Goal: Find specific page/section: Find specific page/section

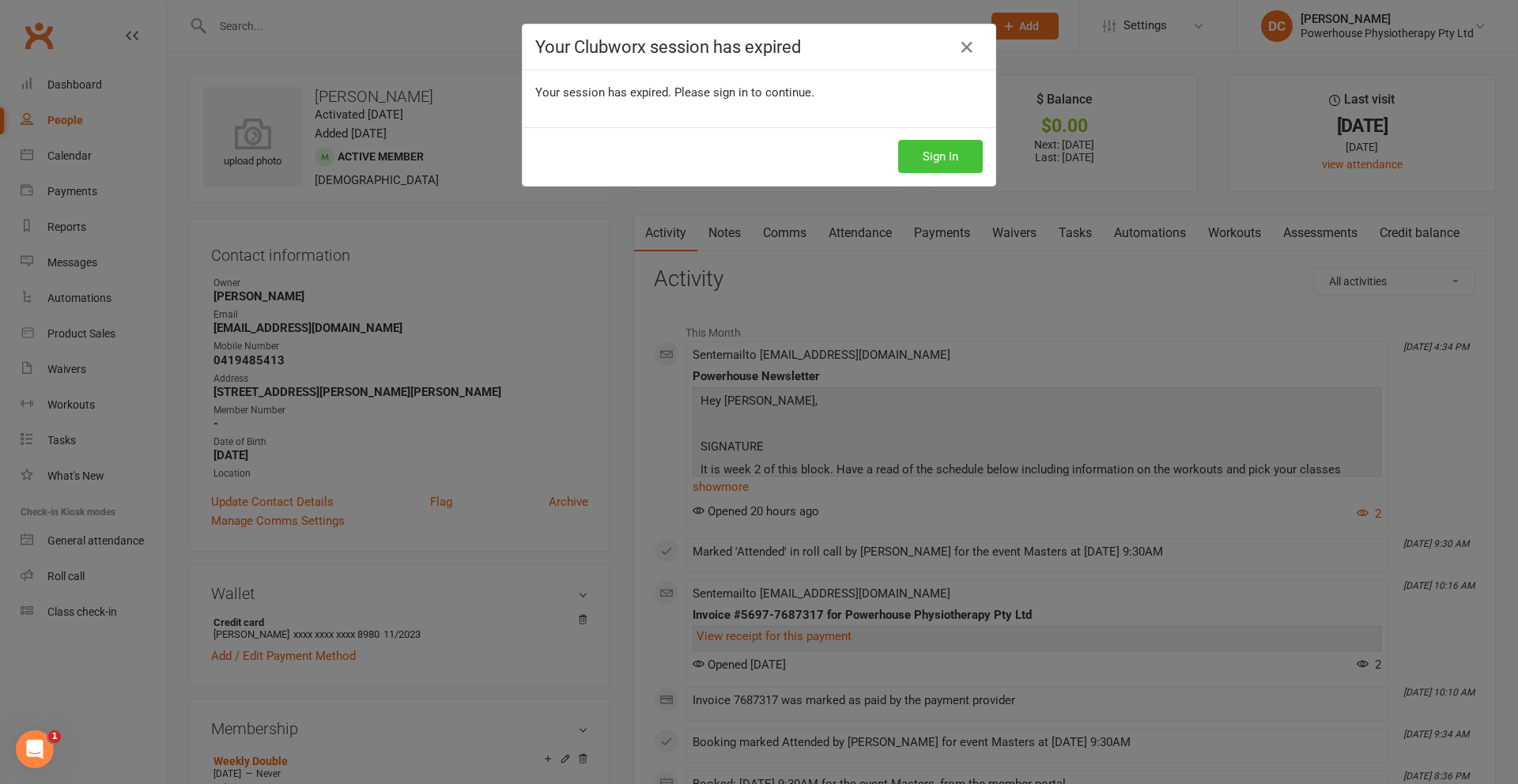
click at [937, 155] on button "Sign In" at bounding box center [940, 156] width 85 height 33
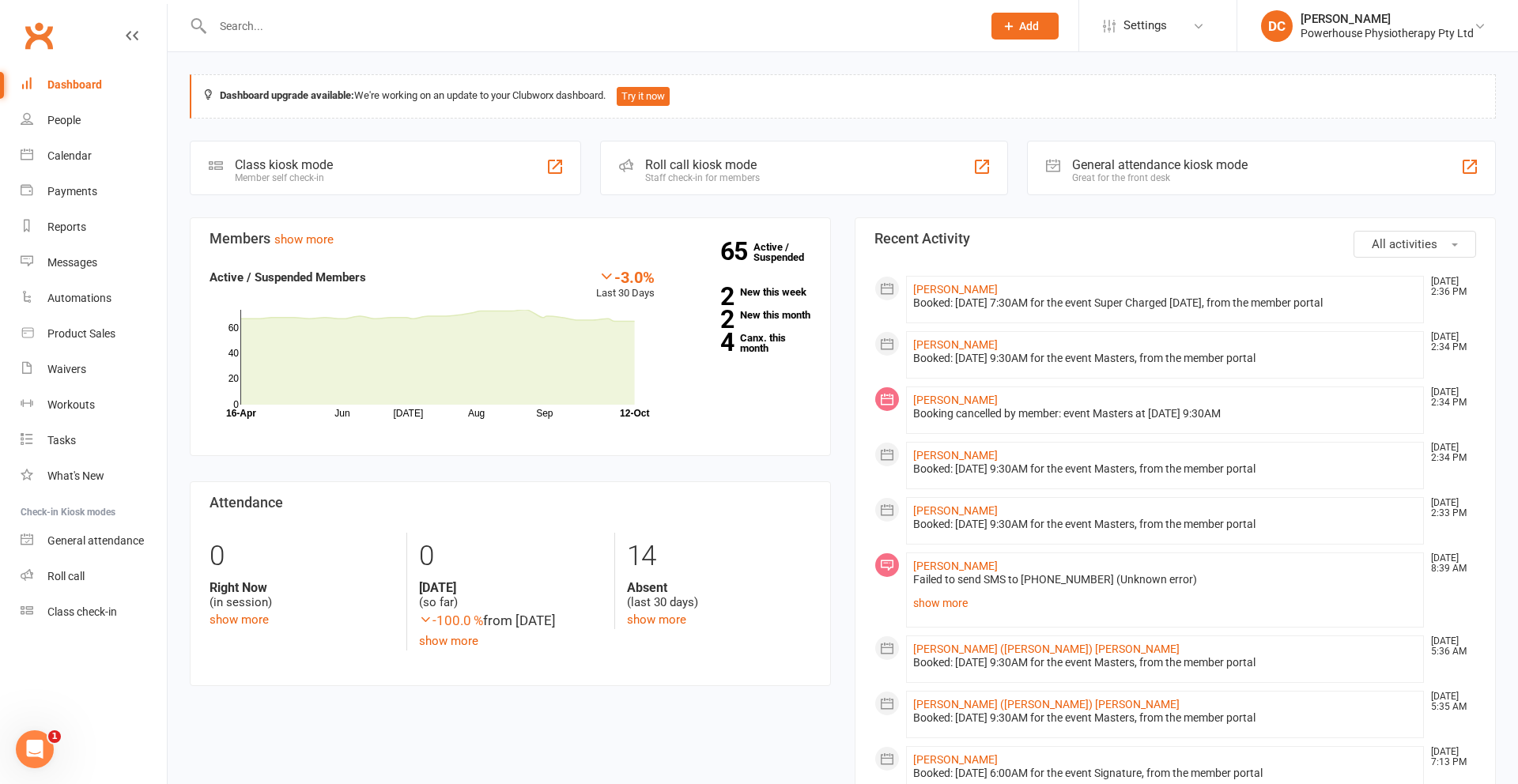
click at [441, 33] on input "text" at bounding box center [589, 26] width 763 height 22
click at [439, 30] on input "kathy" at bounding box center [589, 26] width 763 height 22
click at [367, 33] on input "kathy" at bounding box center [589, 26] width 763 height 22
drag, startPoint x: 289, startPoint y: 33, endPoint x: 210, endPoint y: 28, distance: 79.2
click at [201, 32] on div "kathy Loading..." at bounding box center [581, 25] width 781 height 51
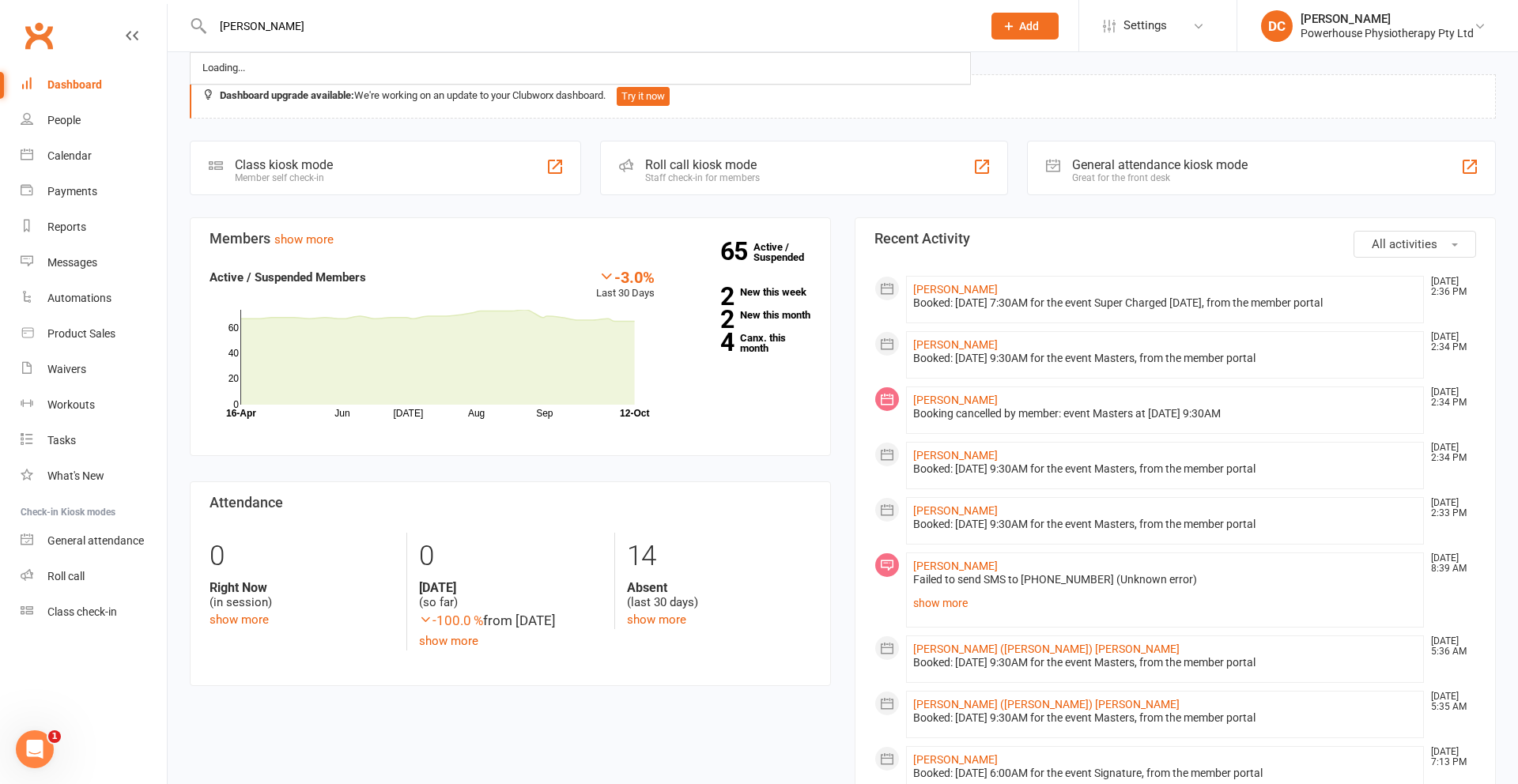
type input "kathy martin"
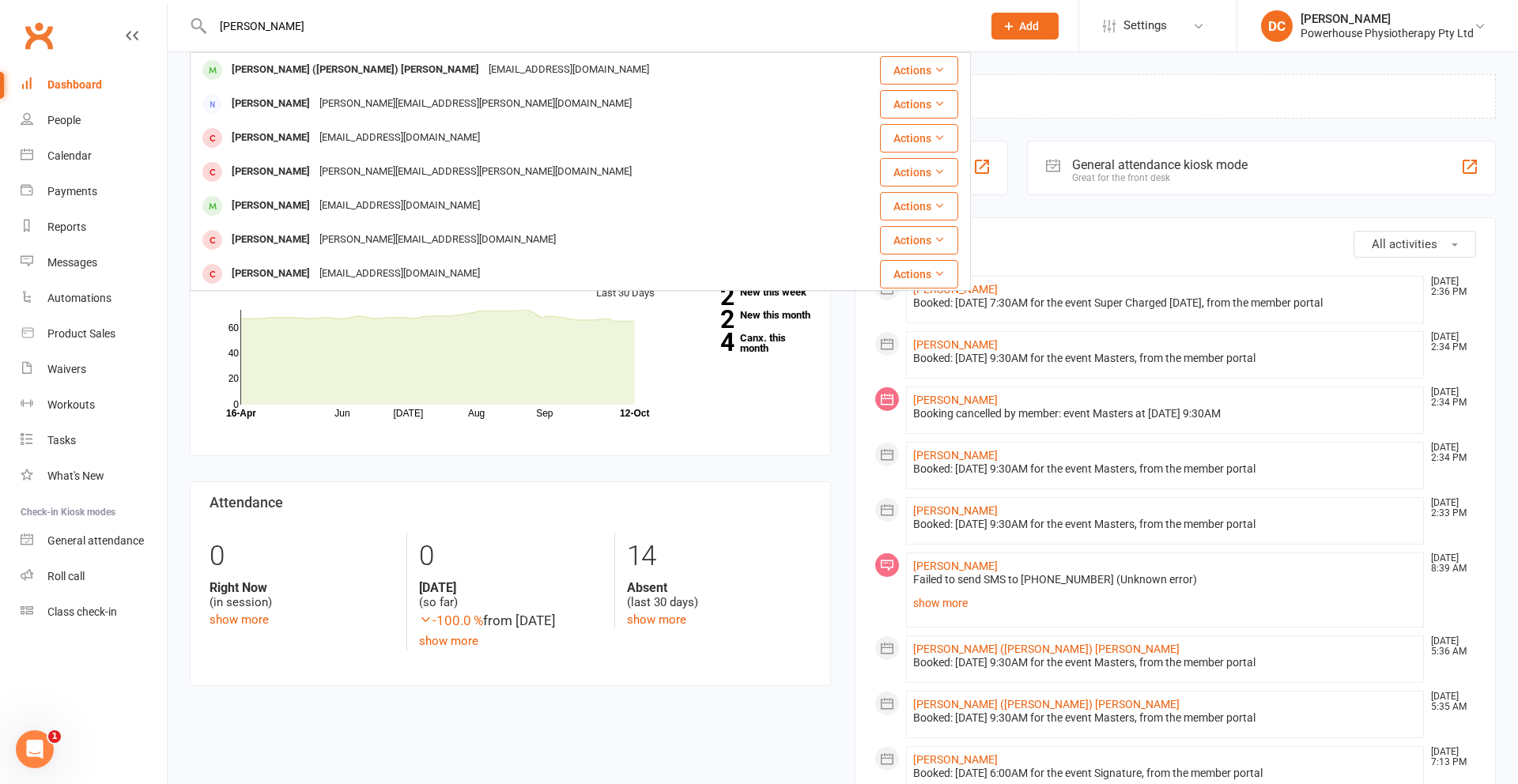
click at [257, 71] on div "Kathryn (Kathy) Martin" at bounding box center [355, 70] width 257 height 23
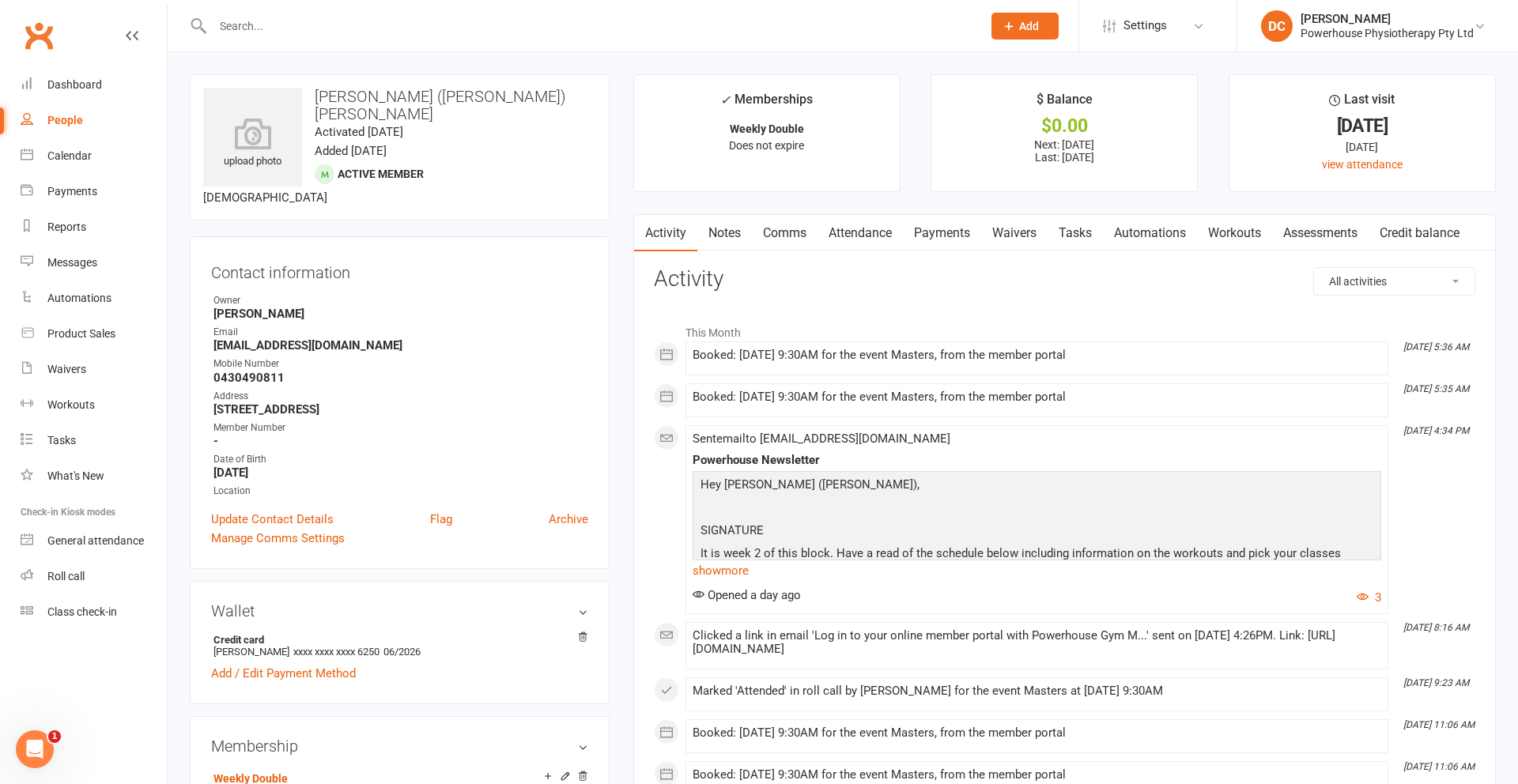
click at [319, 27] on input "text" at bounding box center [589, 26] width 763 height 22
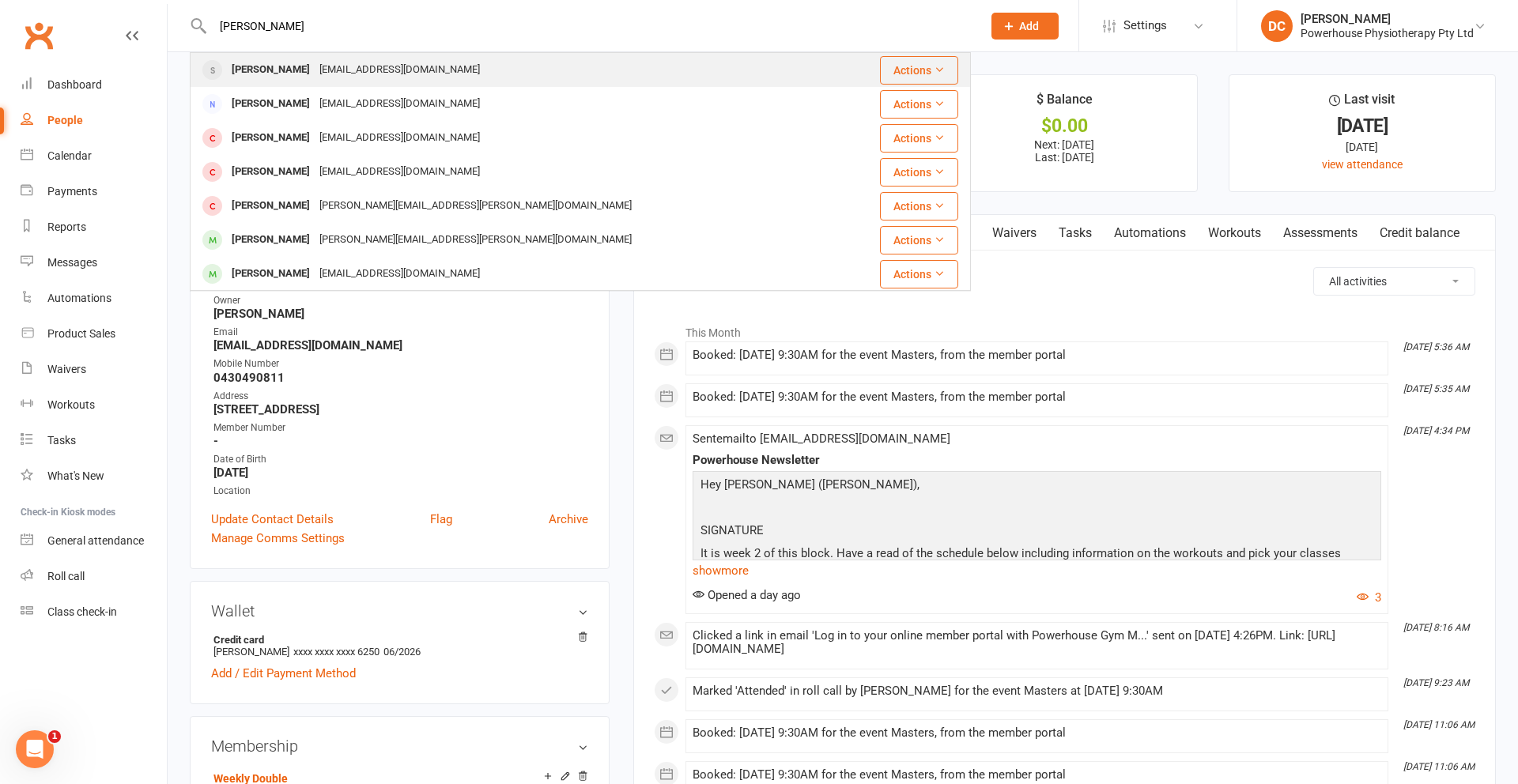
type input "jenni marsh"
click at [319, 66] on div "jennimars@yahoo.com" at bounding box center [399, 70] width 170 height 23
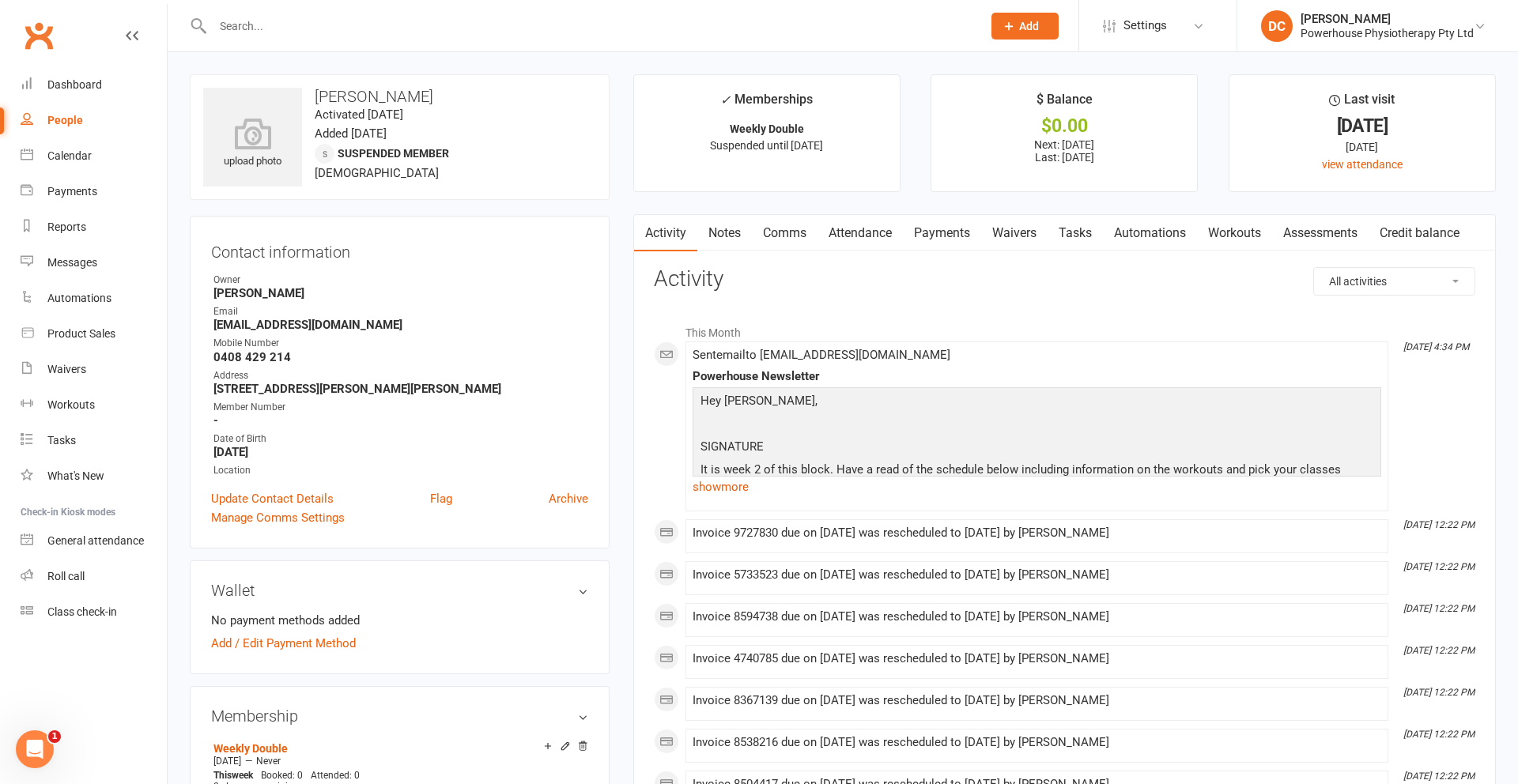
click at [512, 28] on input "text" at bounding box center [589, 26] width 763 height 22
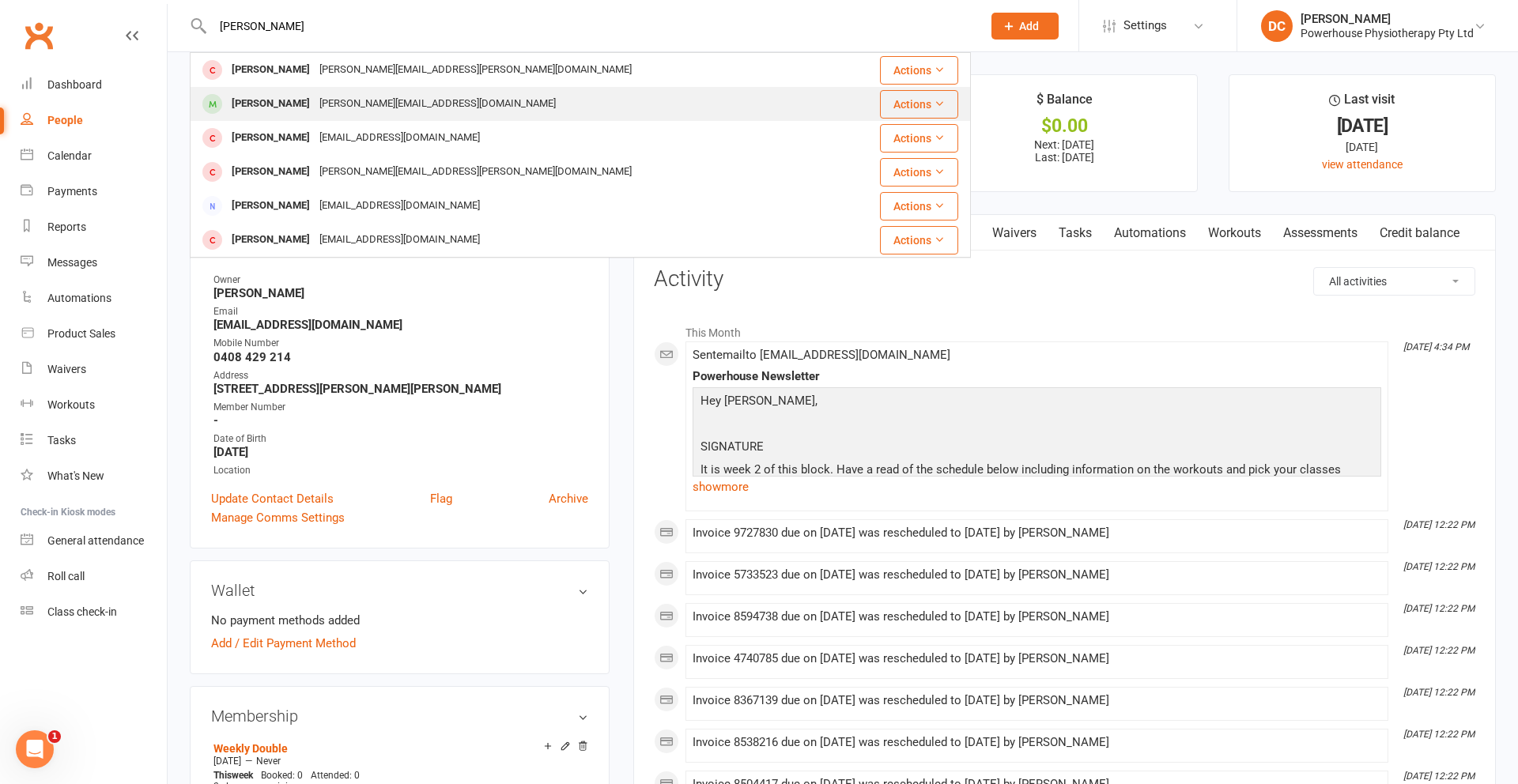
type input "lise"
click at [441, 110] on div "Liese Baker liese@ozemail.com.au" at bounding box center [514, 104] width 647 height 33
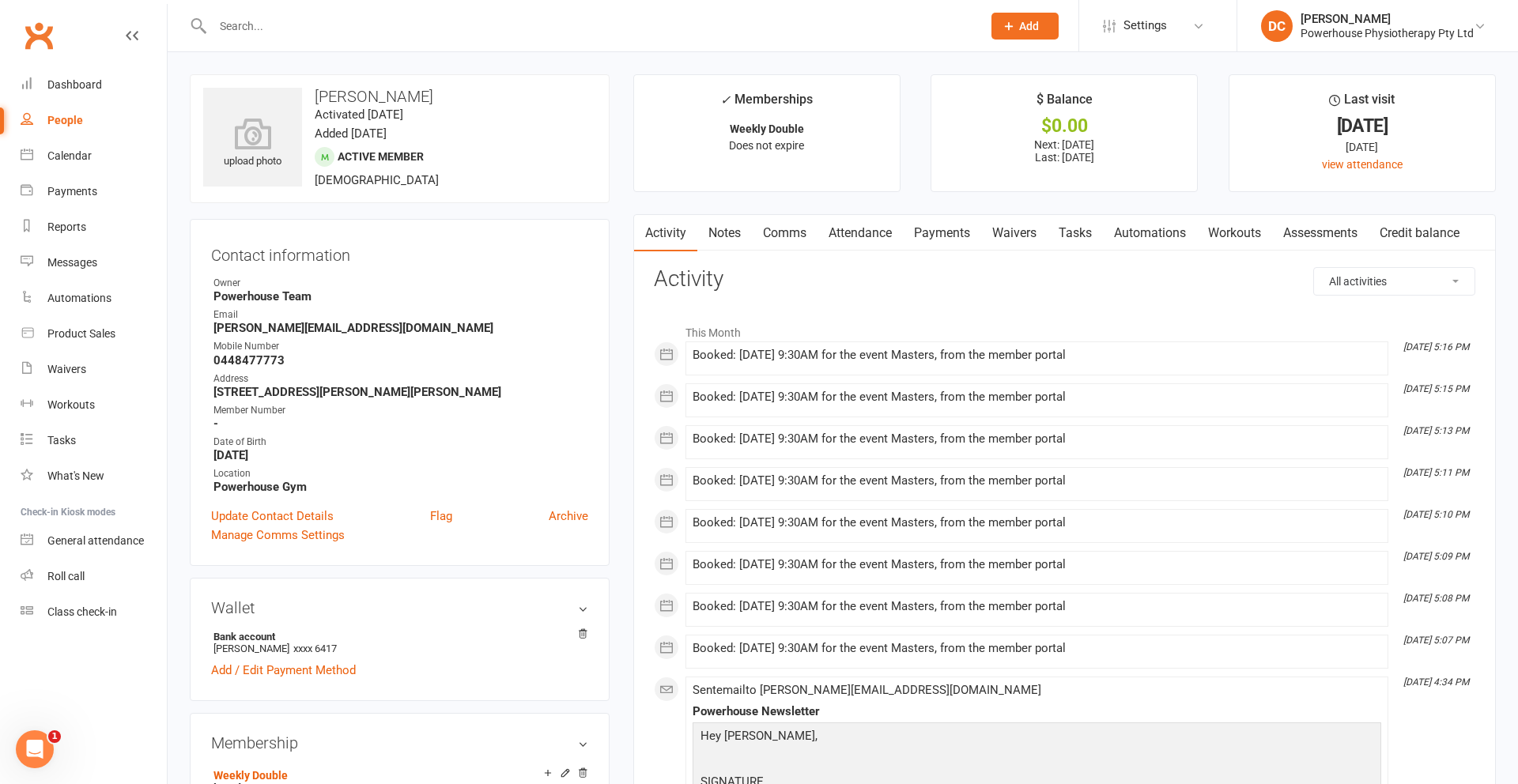
click at [289, 16] on input "text" at bounding box center [589, 26] width 763 height 22
type input "waltraud pix"
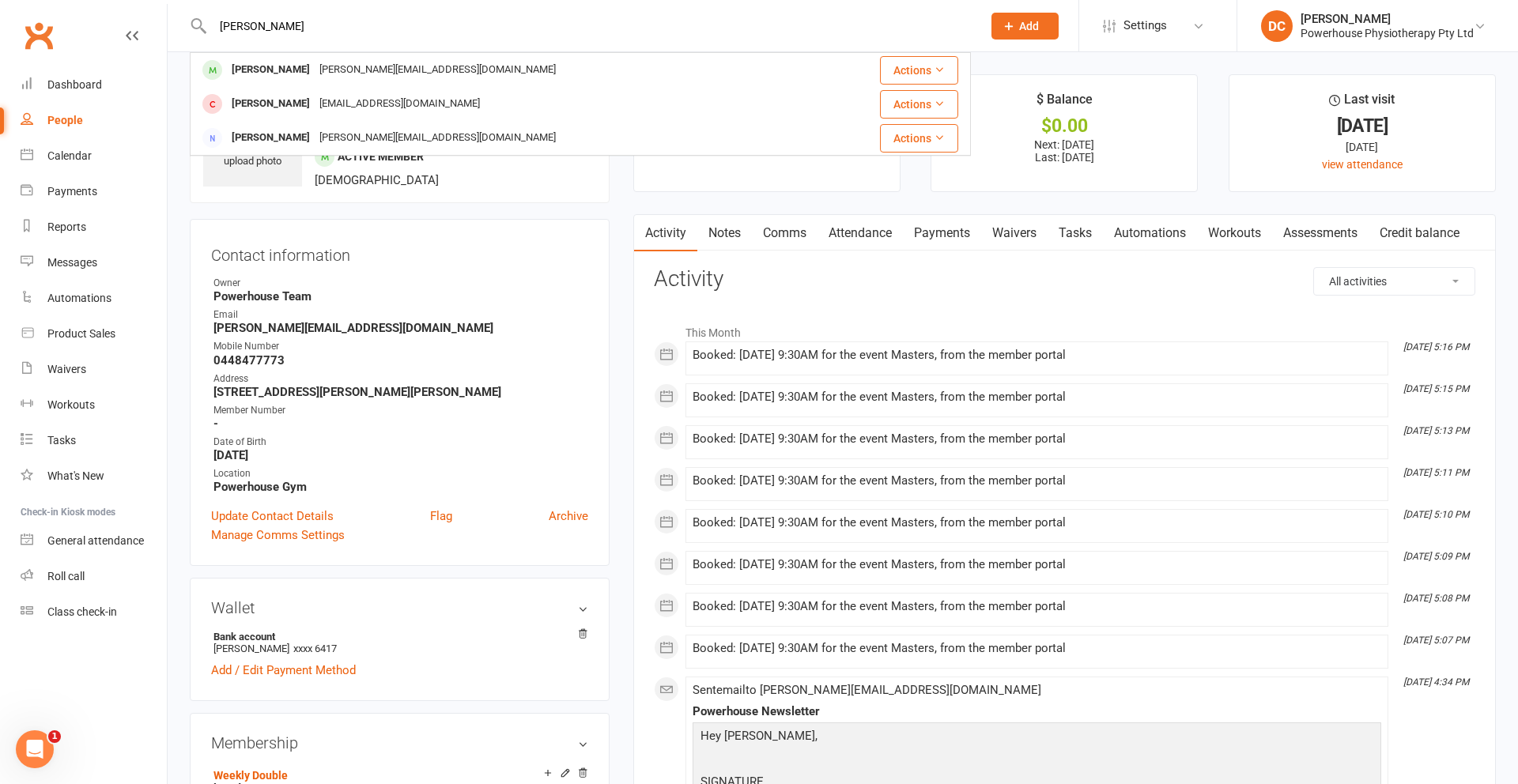
scroll to position [4, 0]
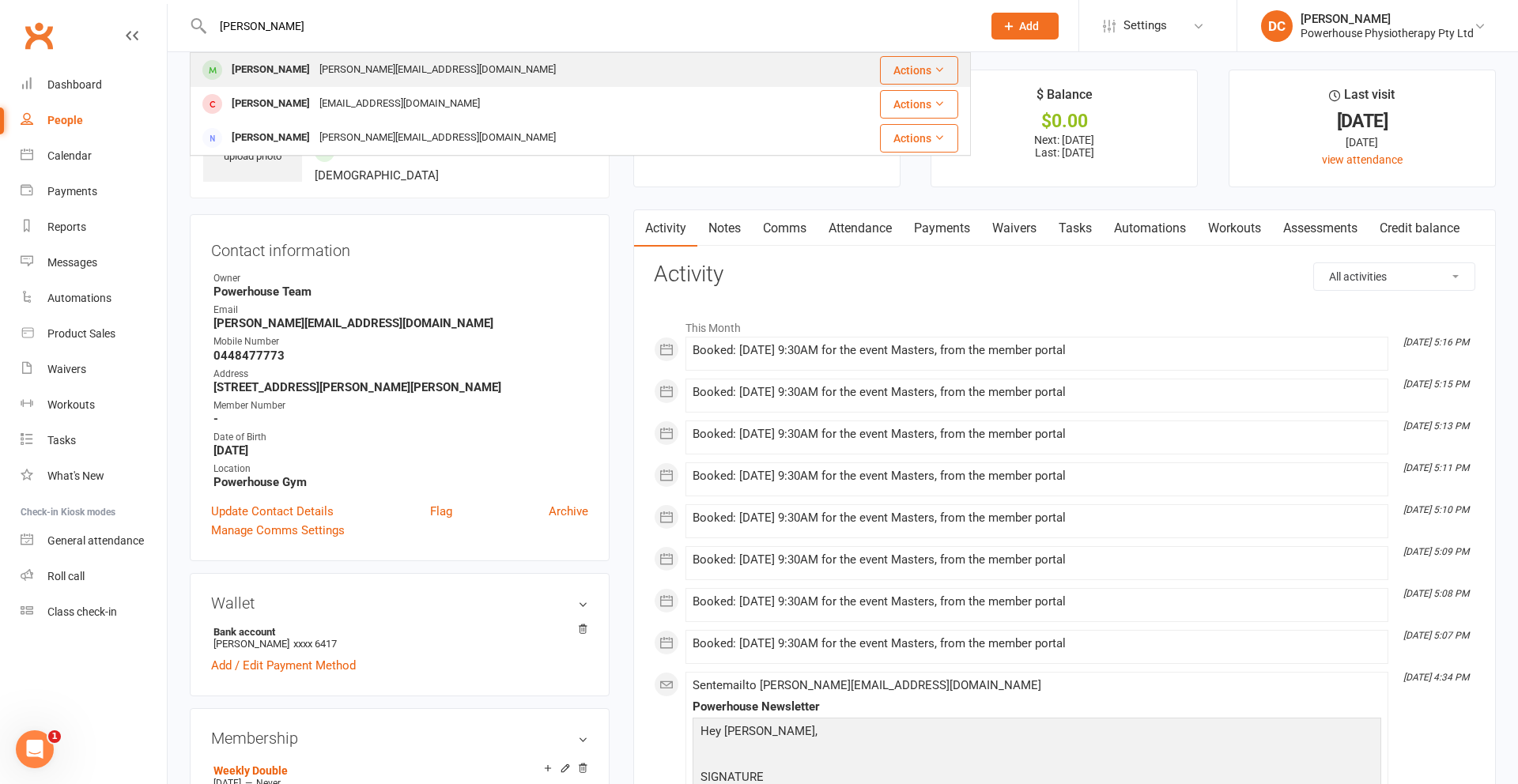
click at [283, 71] on div "Waltraud Pix" at bounding box center [271, 70] width 88 height 23
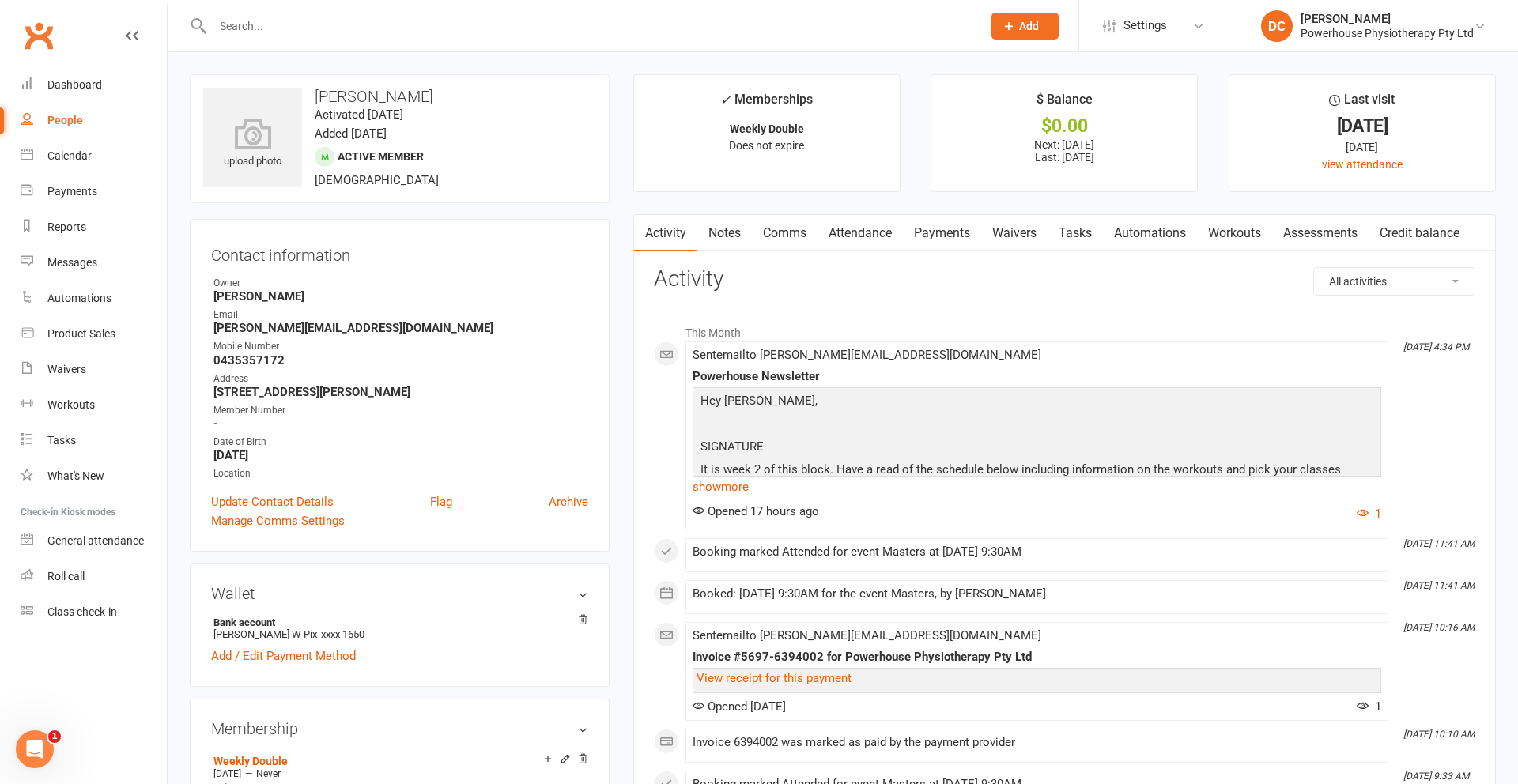
drag, startPoint x: 350, startPoint y: 18, endPoint x: 297, endPoint y: 22, distance: 53.2
click at [297, 22] on input "text" at bounding box center [589, 26] width 763 height 22
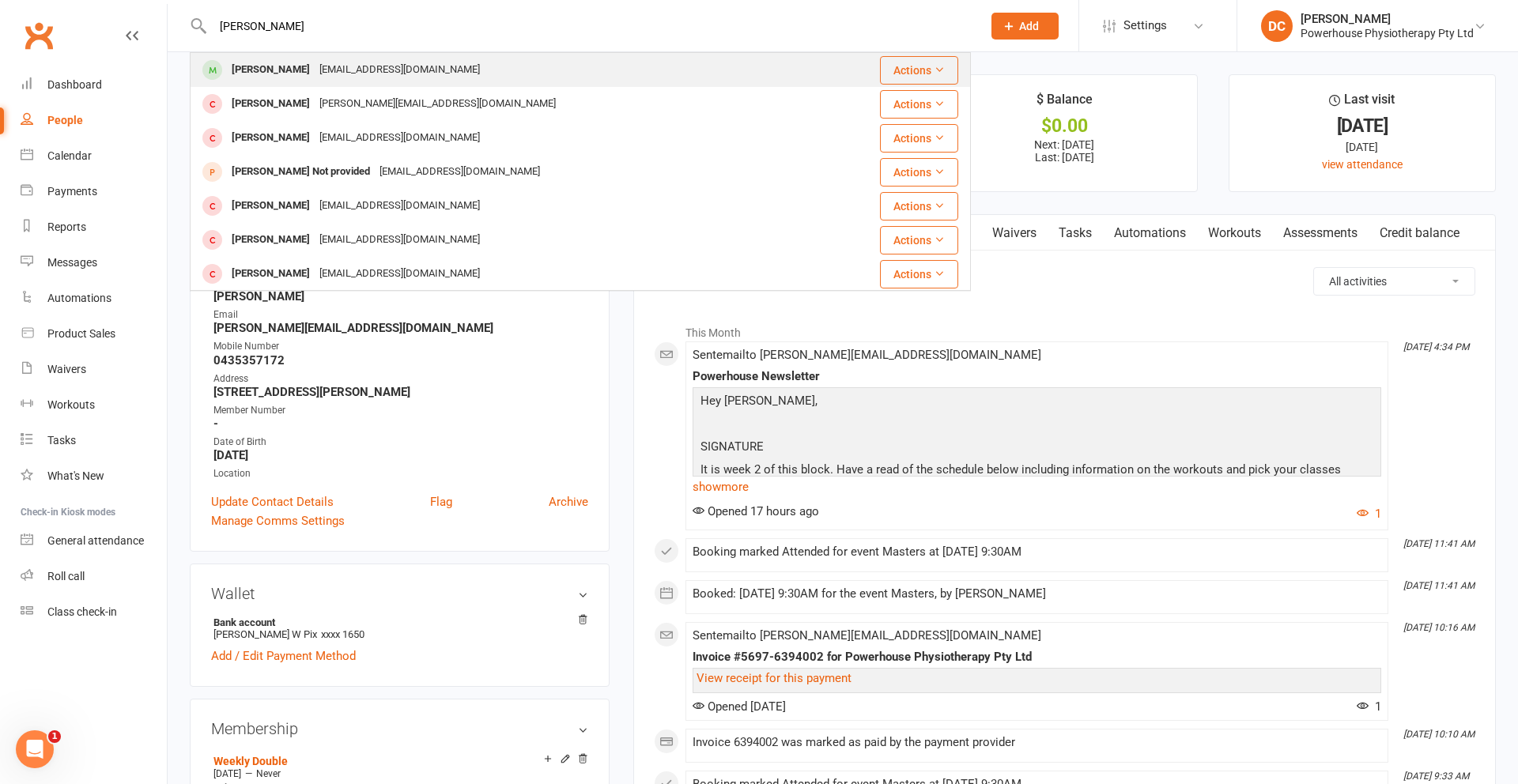
type input "michele"
click at [296, 66] on div "Michele Crosthwaite" at bounding box center [271, 70] width 88 height 23
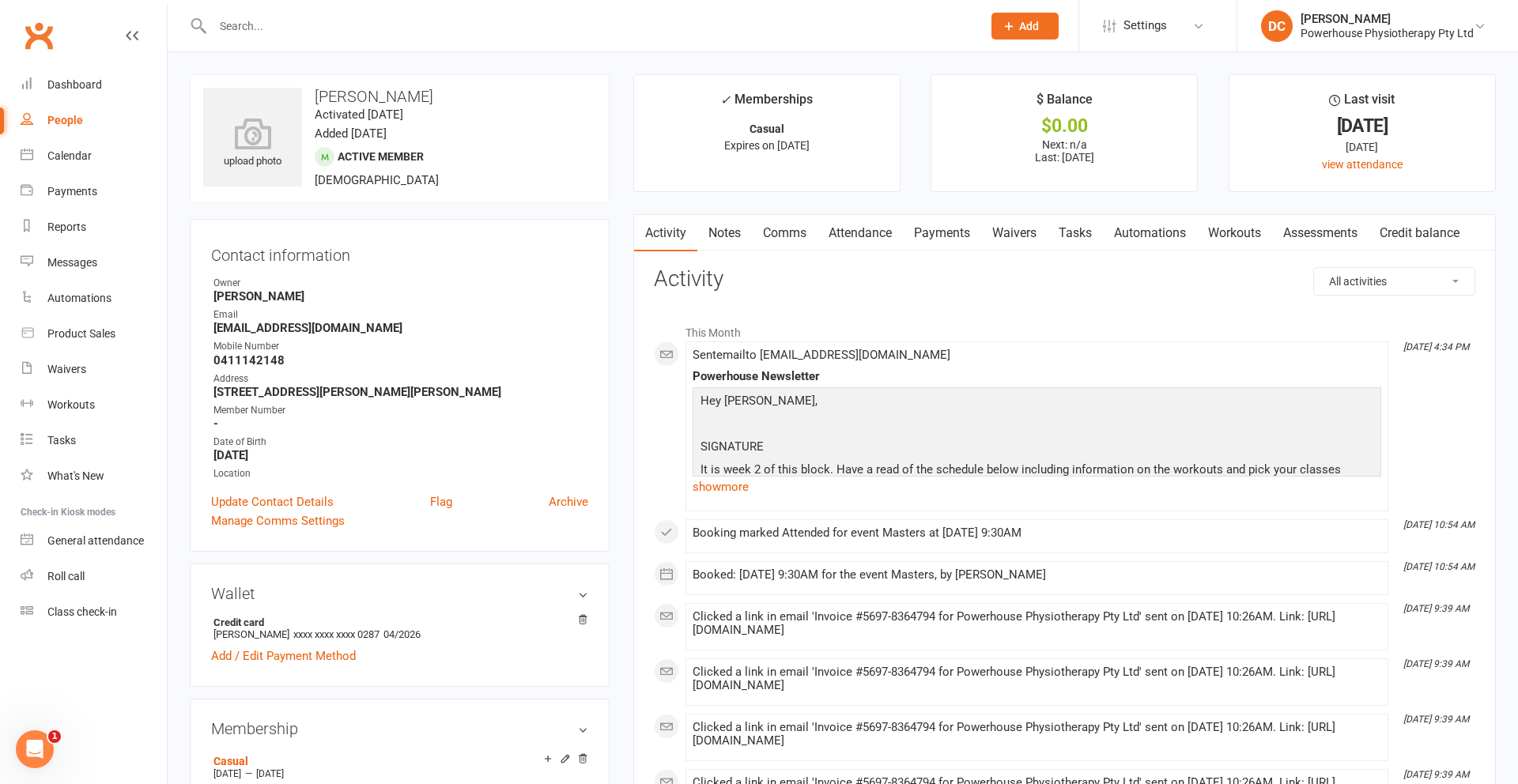
click at [339, 33] on input "text" at bounding box center [589, 26] width 763 height 22
type input "peter quinn"
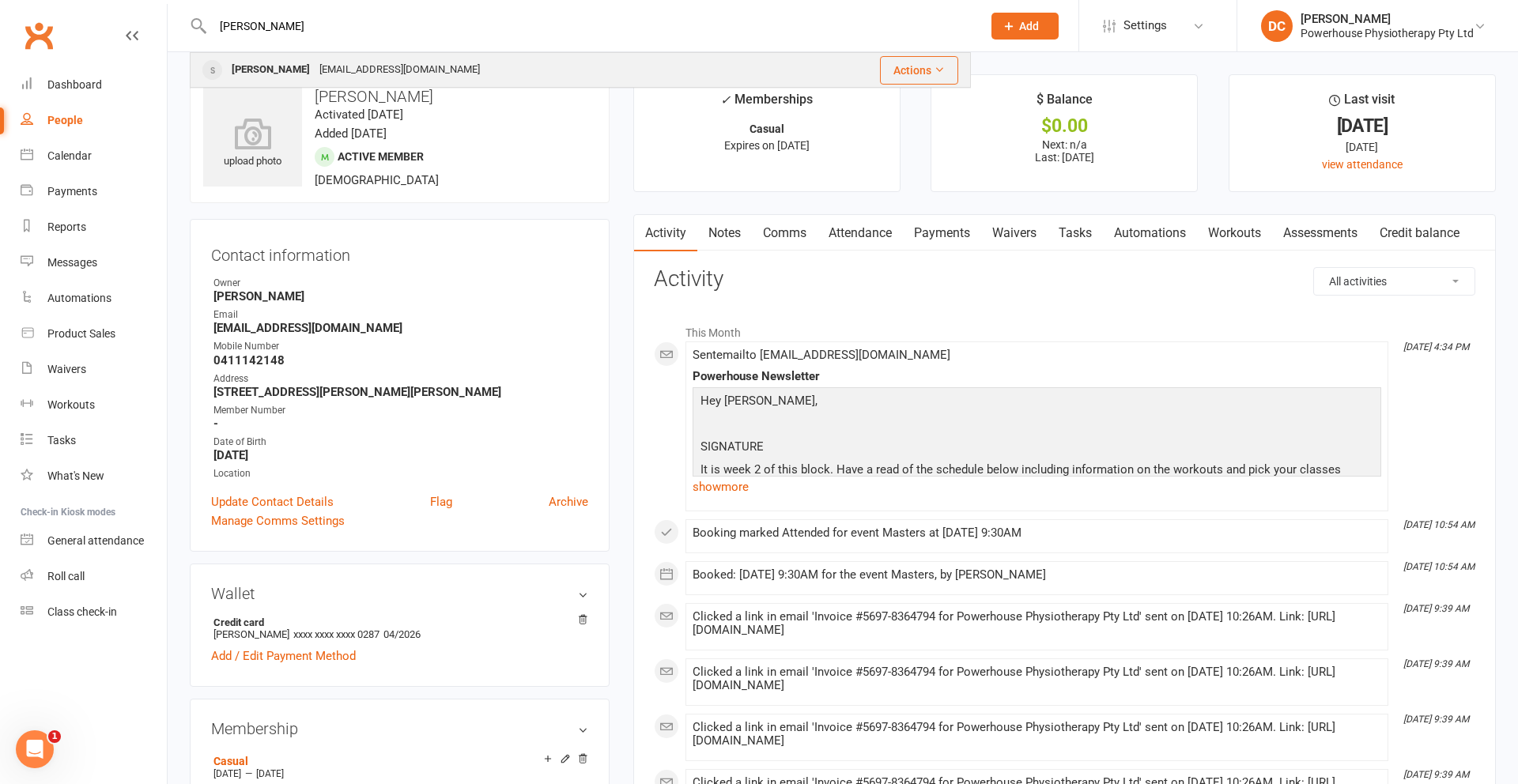
click at [325, 60] on div "quinnsan@icloud.com" at bounding box center [399, 70] width 170 height 23
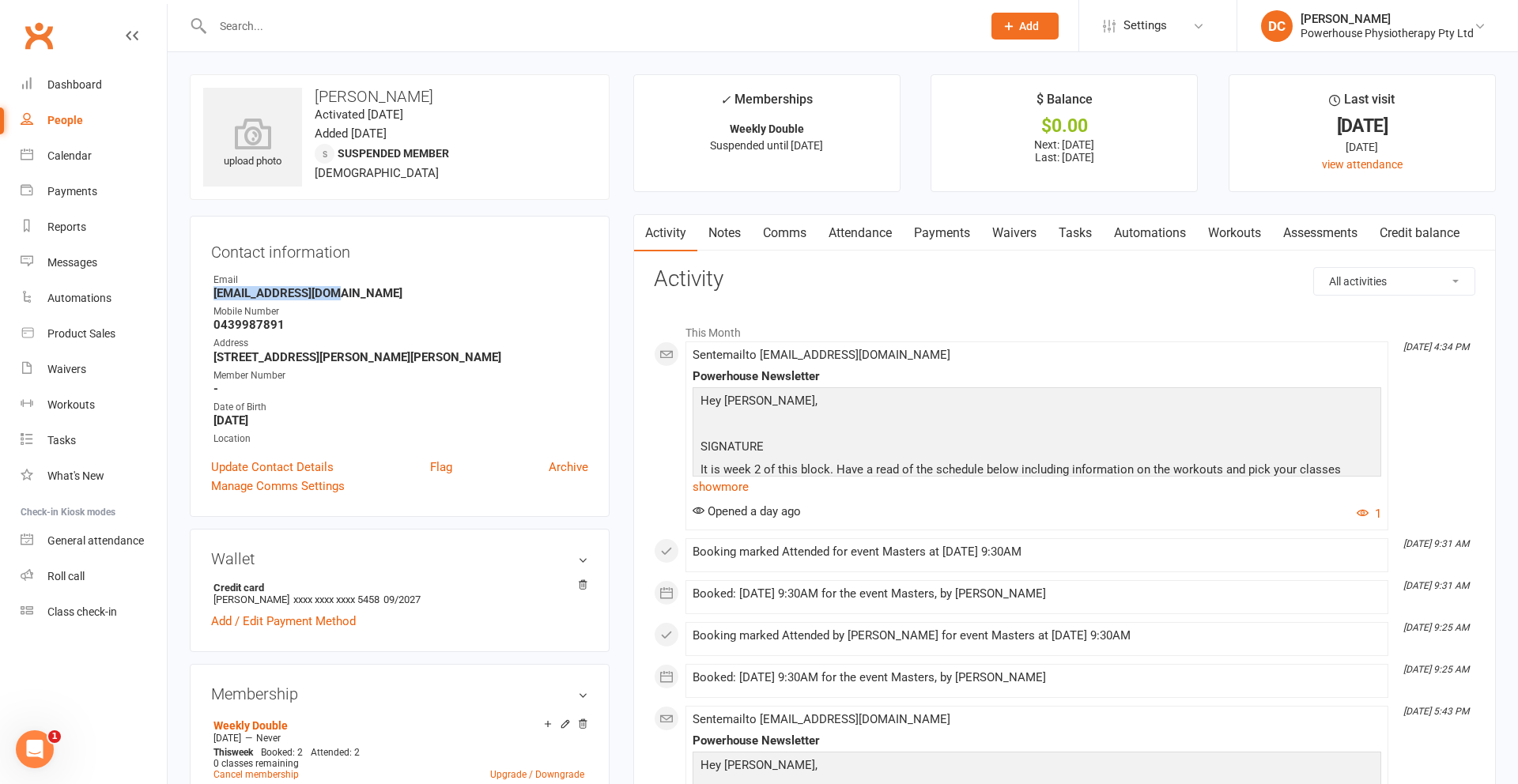
drag, startPoint x: 215, startPoint y: 293, endPoint x: 359, endPoint y: 295, distance: 144.0
click at [359, 295] on strong "quinnsan@icloud.com" at bounding box center [401, 293] width 375 height 14
copy strong "quinnsan@icloud.com"
